Goal: Information Seeking & Learning: Learn about a topic

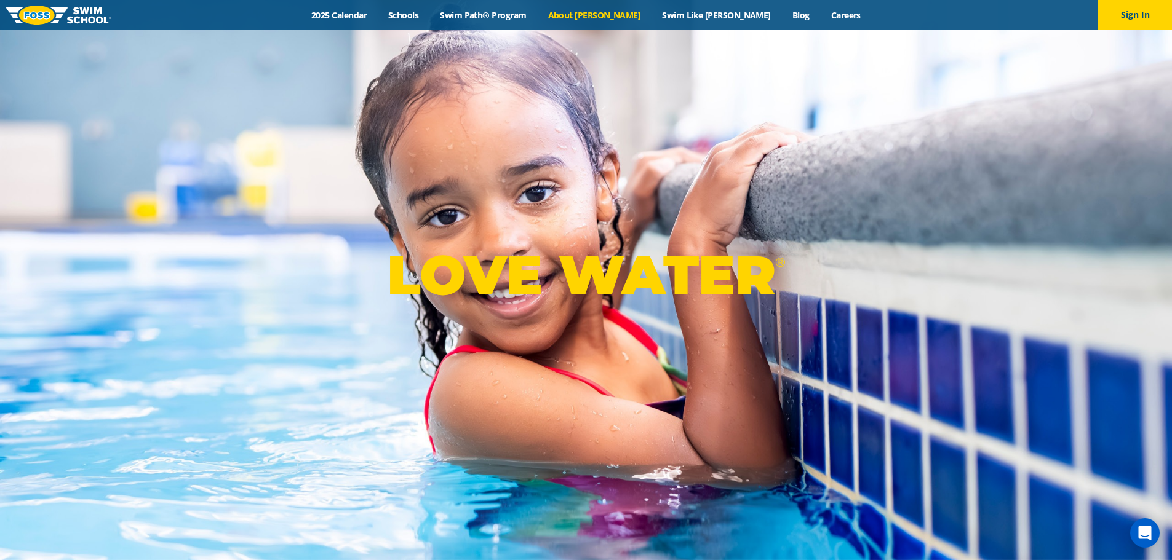
click at [624, 19] on link "About [PERSON_NAME]" at bounding box center [594, 15] width 114 height 12
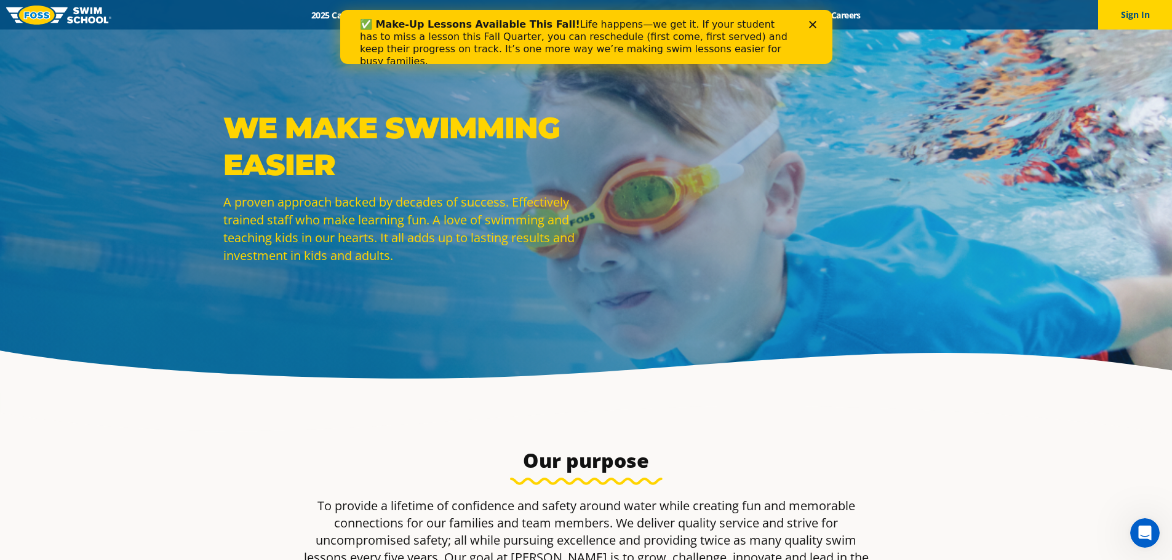
click at [816, 21] on div "Close" at bounding box center [814, 24] width 12 height 7
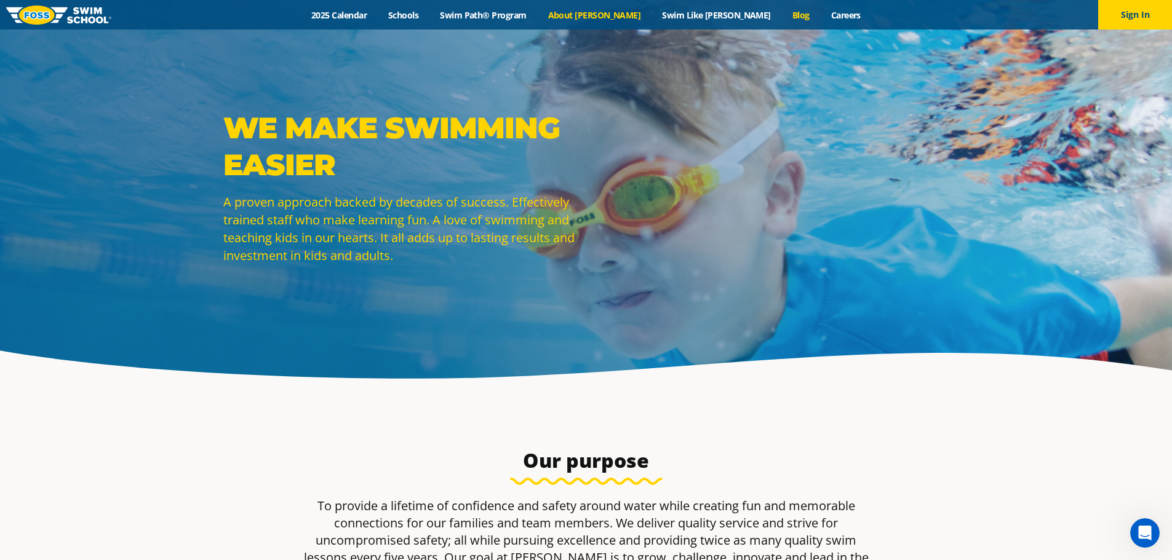
click at [781, 16] on link "Blog" at bounding box center [800, 15] width 39 height 12
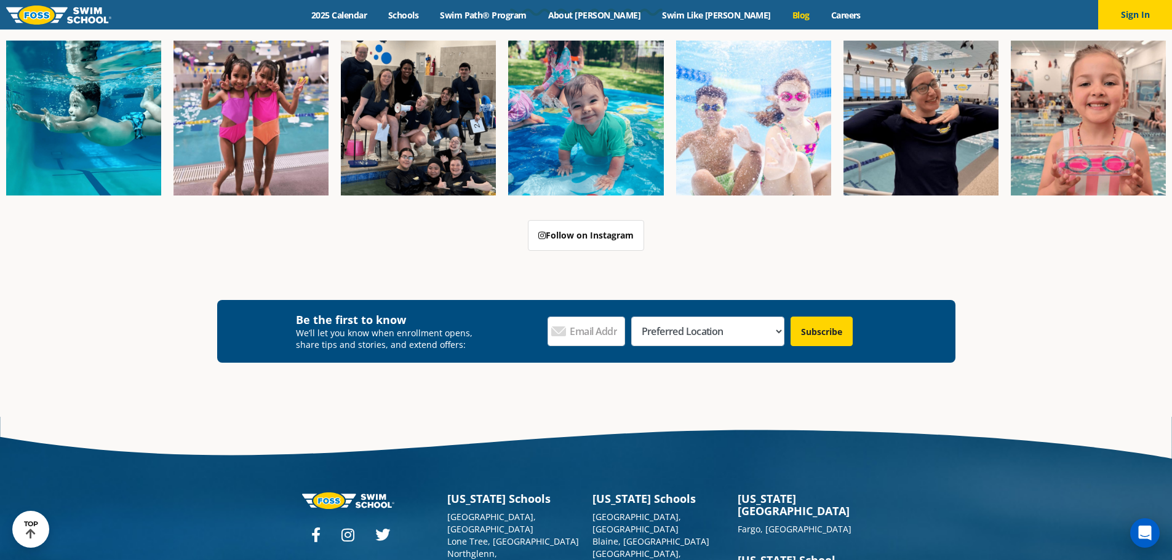
scroll to position [2299, 0]
